Goal: Check status

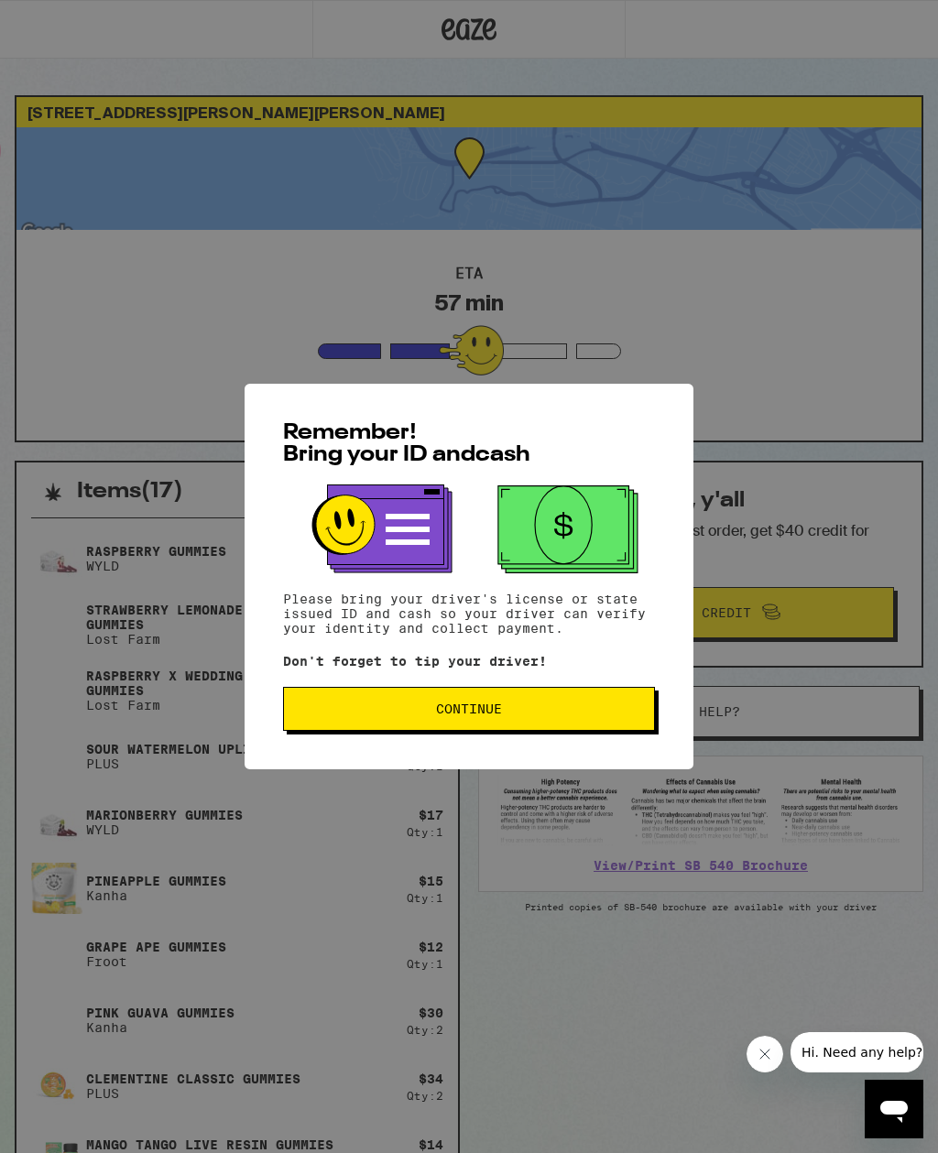
click at [512, 715] on span "Continue" at bounding box center [469, 708] width 341 height 13
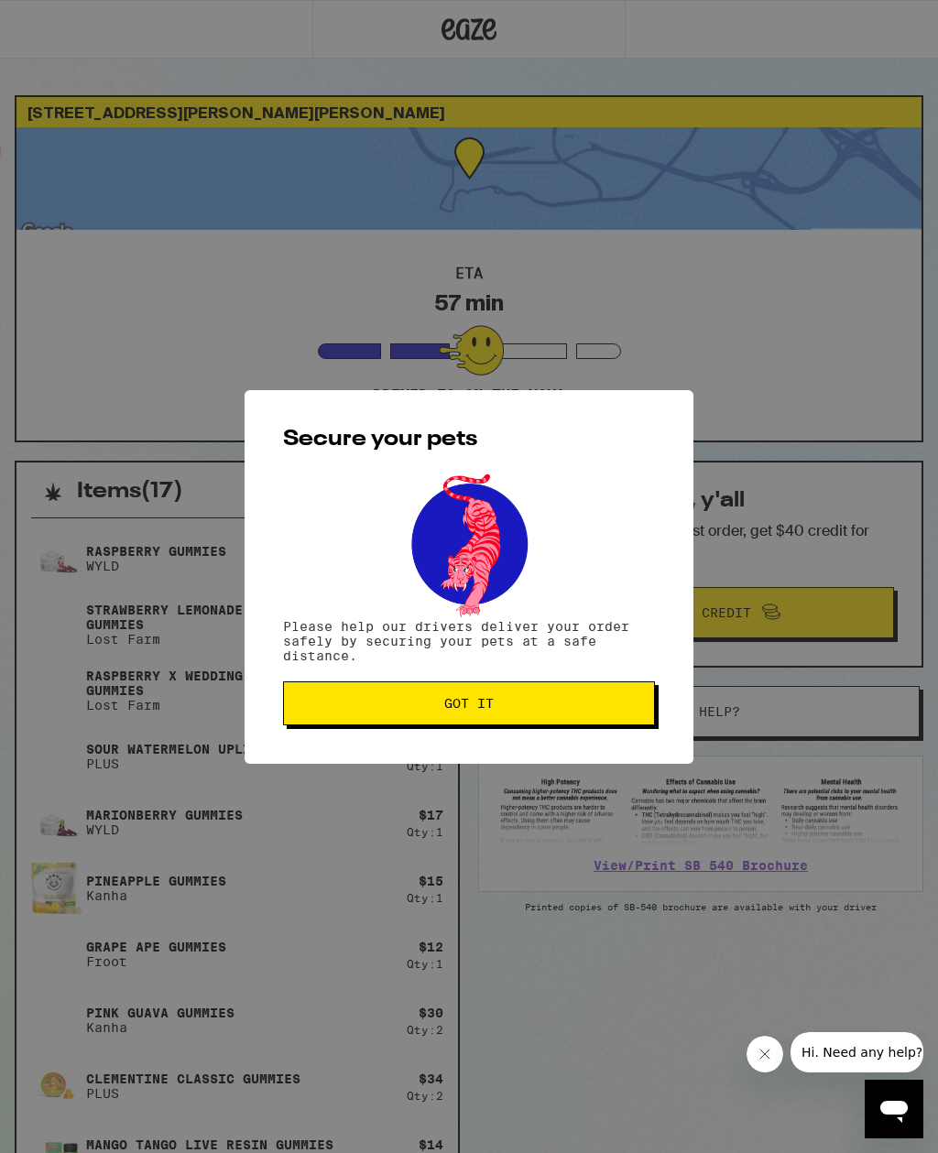
click at [518, 720] on button "Got it" at bounding box center [469, 703] width 372 height 44
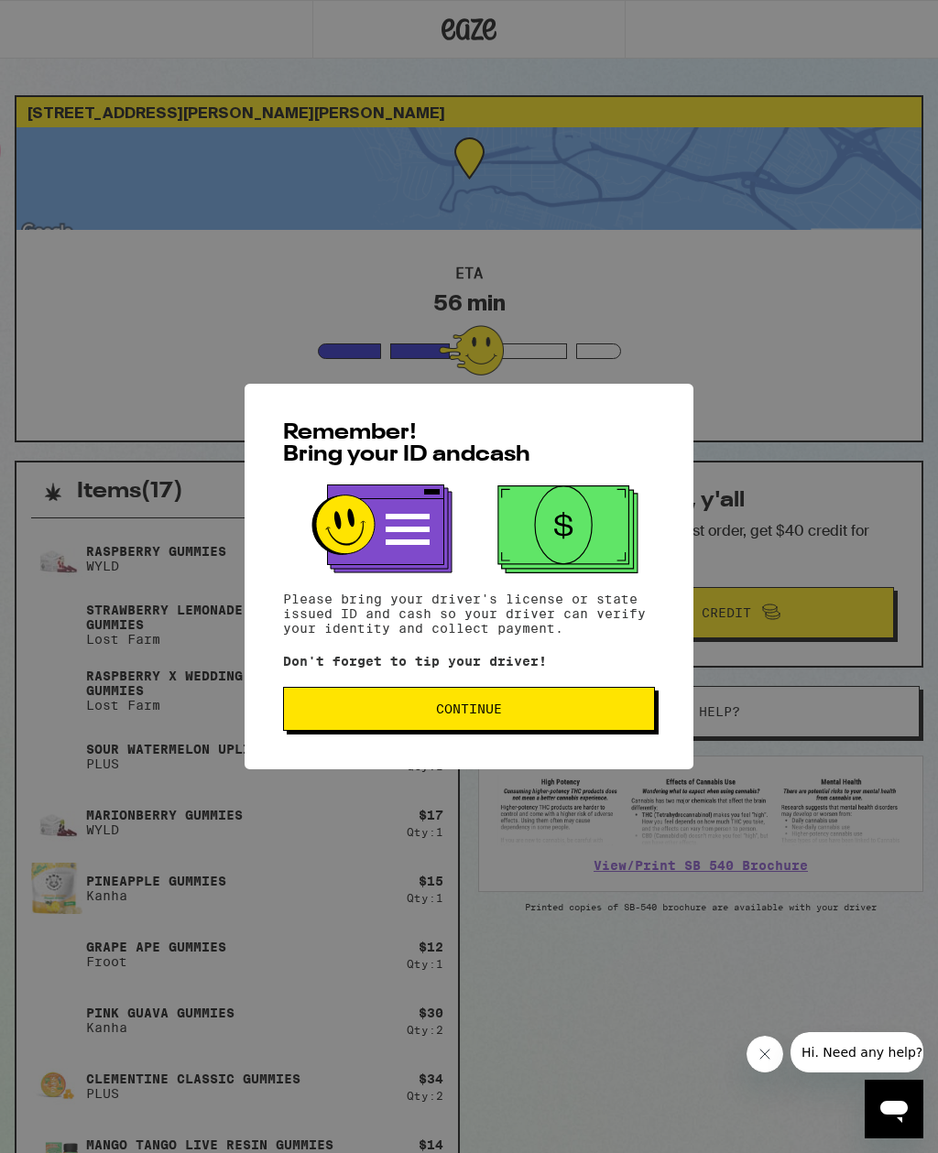
click at [583, 710] on span "Continue" at bounding box center [469, 708] width 341 height 13
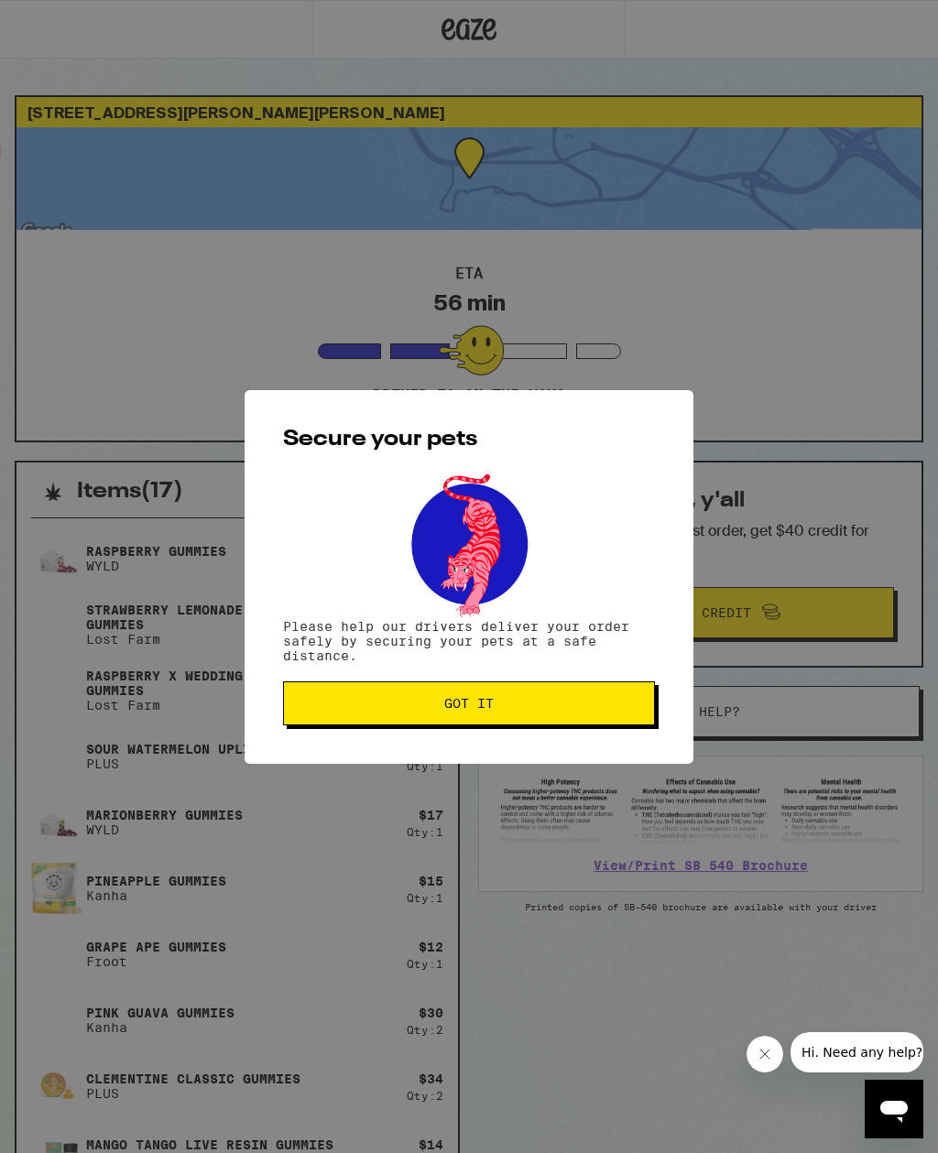
click at [617, 713] on button "Got it" at bounding box center [469, 703] width 372 height 44
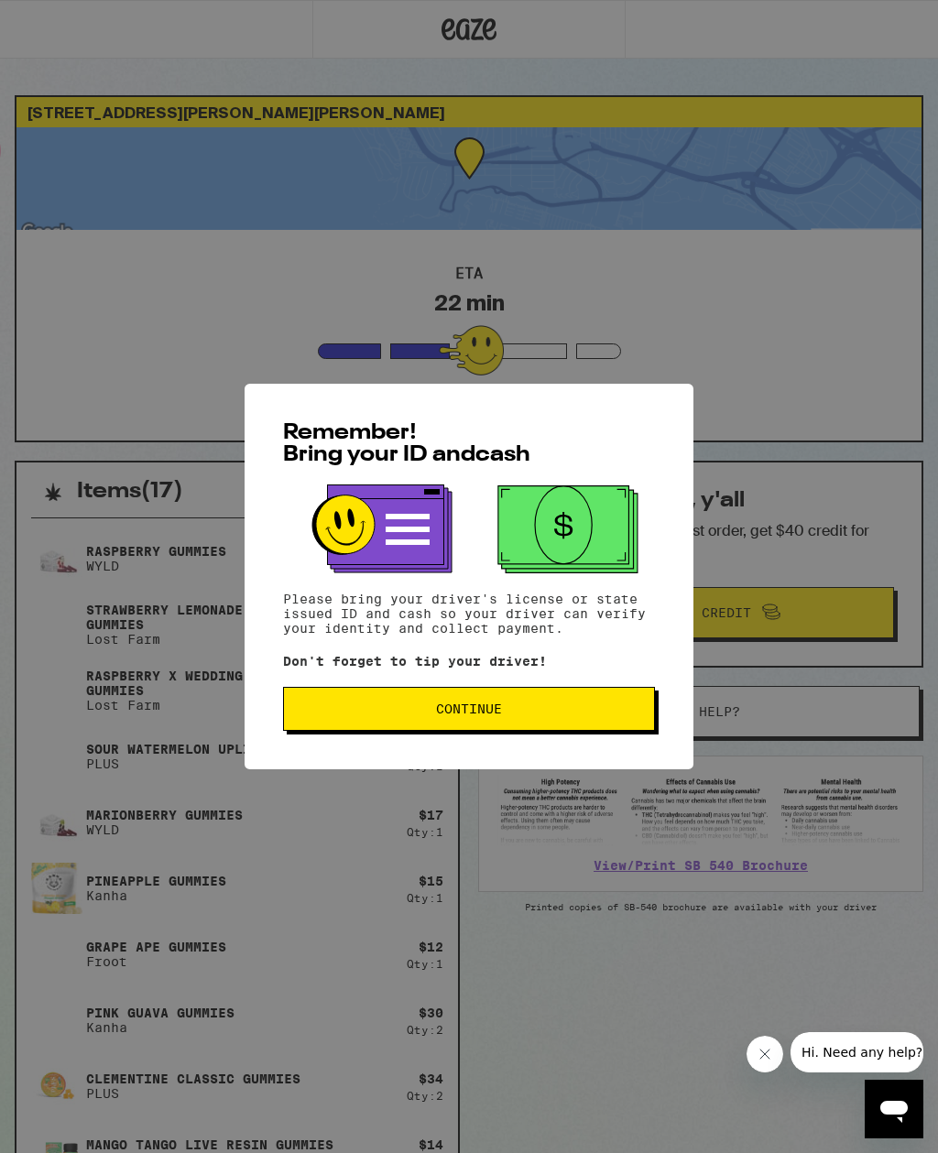
click at [518, 715] on span "Continue" at bounding box center [469, 708] width 341 height 13
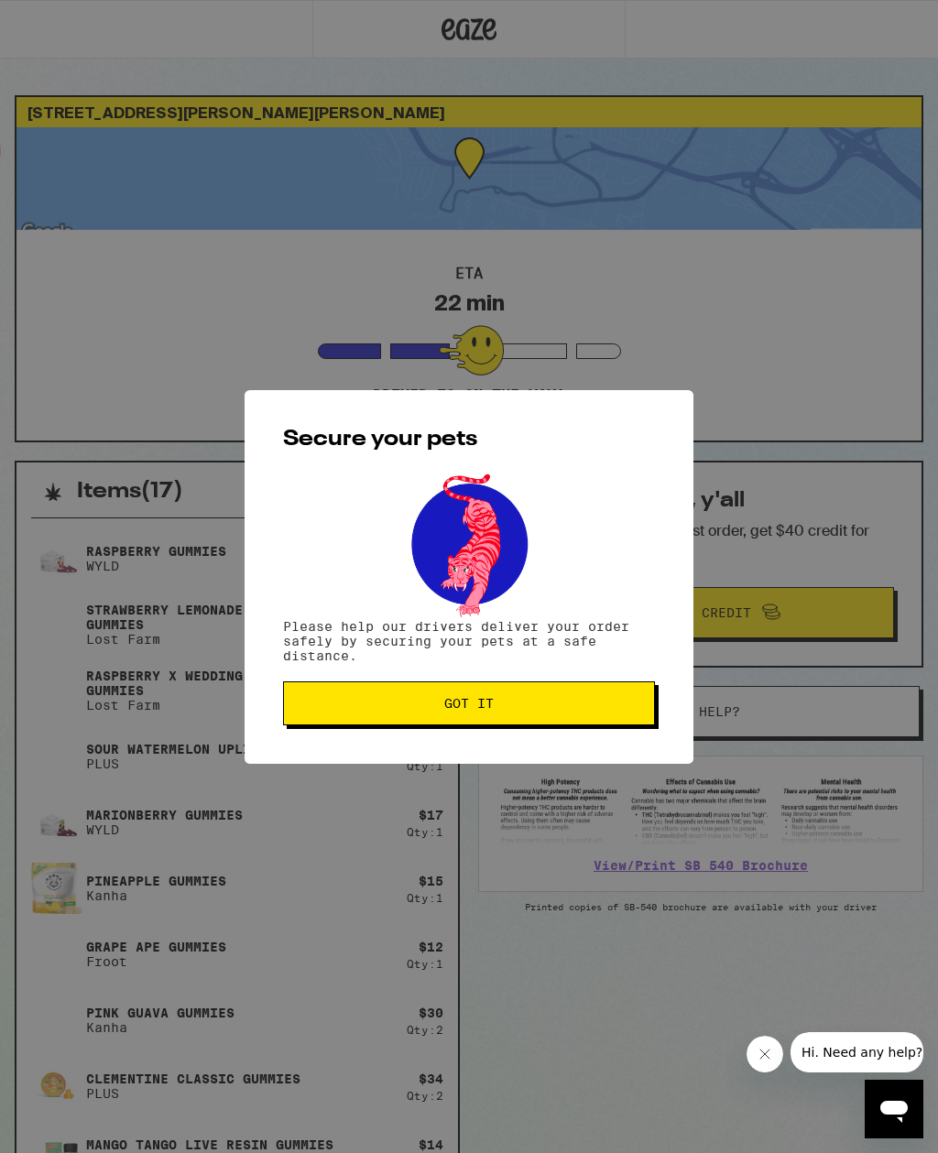
click at [530, 708] on span "Got it" at bounding box center [469, 703] width 341 height 13
